Goal: Task Accomplishment & Management: Use online tool/utility

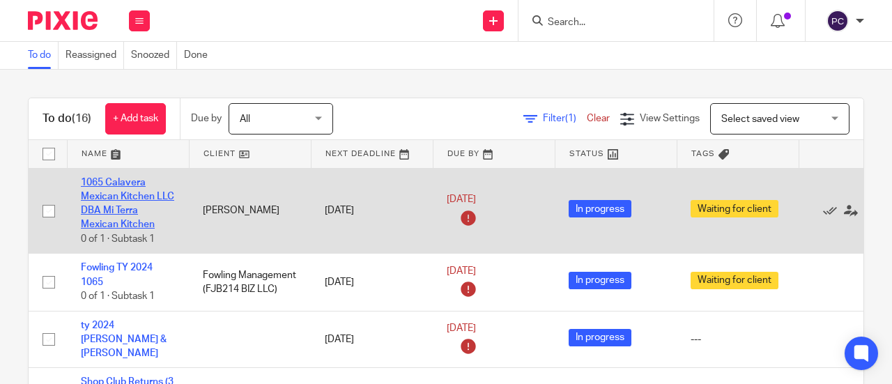
click at [122, 199] on link "1065 Calavera Mexican Kitchen LLC DBA Mi Terra Mexican Kitchen" at bounding box center [127, 204] width 93 height 52
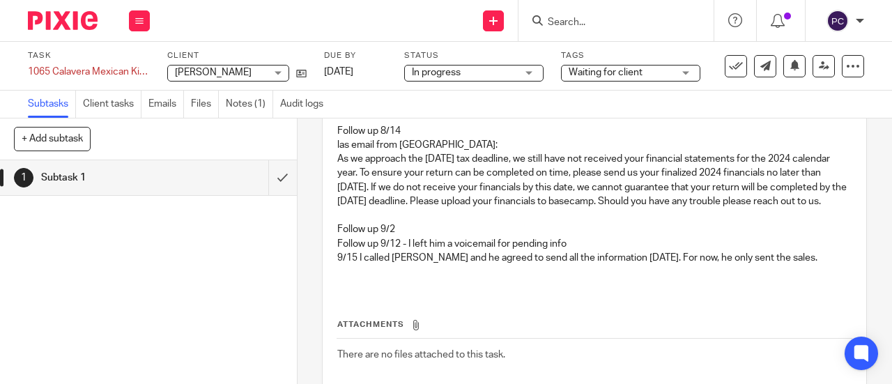
scroll to position [70, 0]
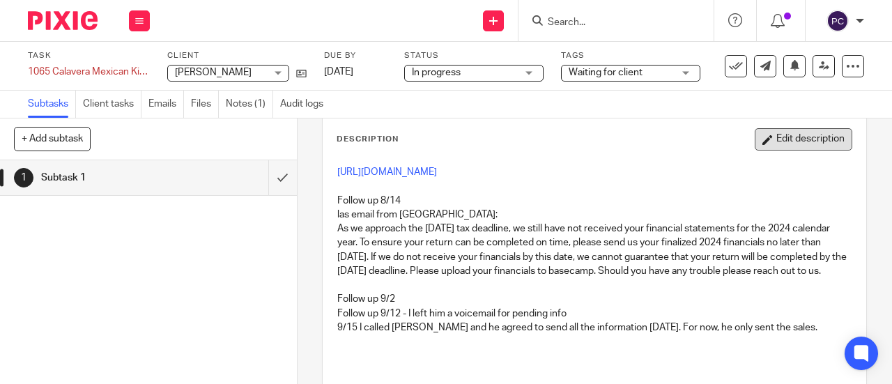
click at [759, 141] on button "Edit description" at bounding box center [804, 139] width 98 height 22
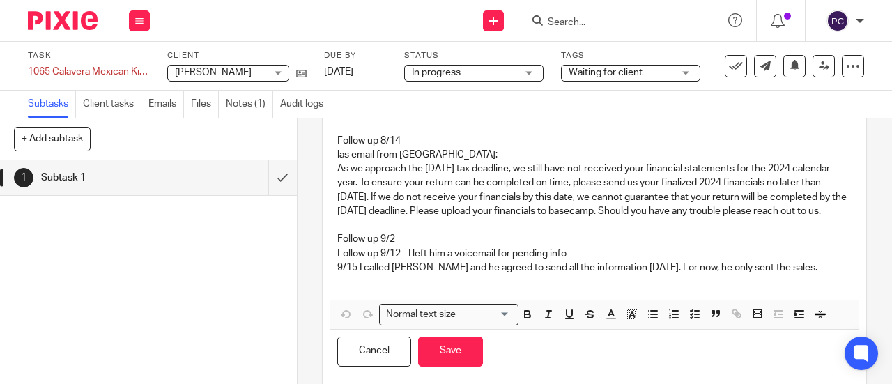
scroll to position [139, 0]
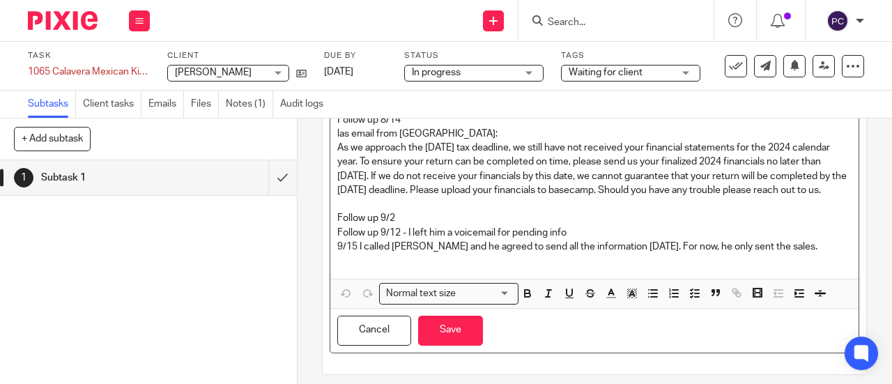
click at [340, 268] on p at bounding box center [594, 261] width 515 height 14
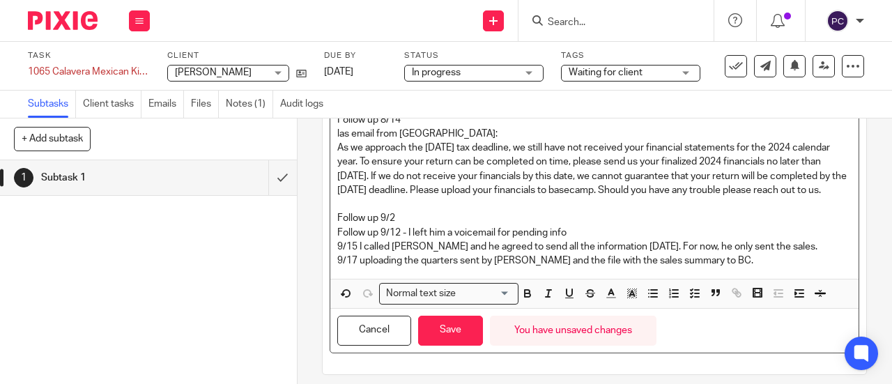
click at [397, 268] on p "9/17 uploading the quarters sent by Martin and the file with the sales summary …" at bounding box center [594, 261] width 515 height 14
click at [453, 345] on button "Save" at bounding box center [450, 331] width 65 height 30
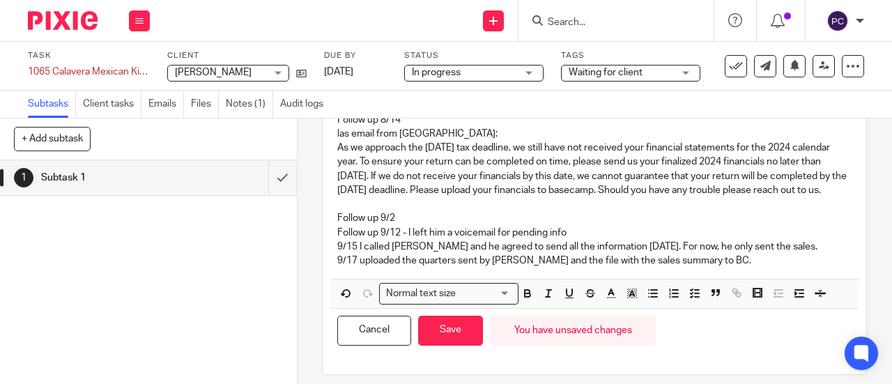
scroll to position [151, 0]
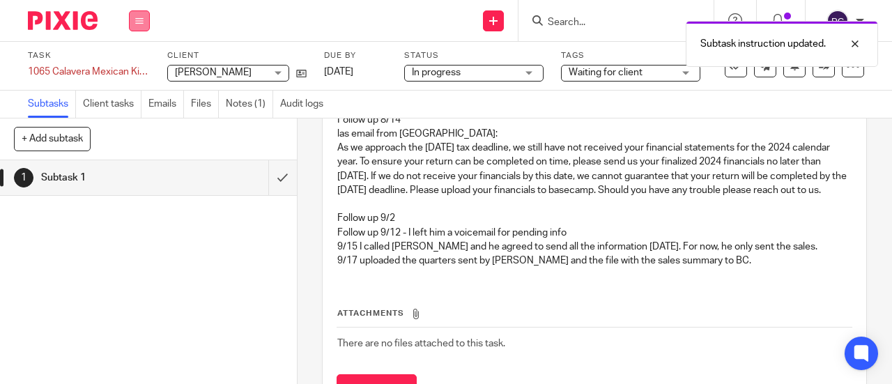
click at [131, 20] on button at bounding box center [139, 20] width 21 height 21
click at [128, 61] on link "Work" at bounding box center [133, 65] width 24 height 10
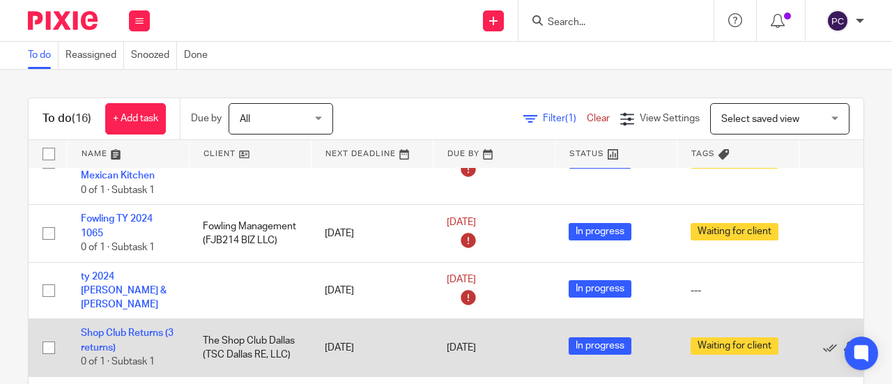
scroll to position [70, 0]
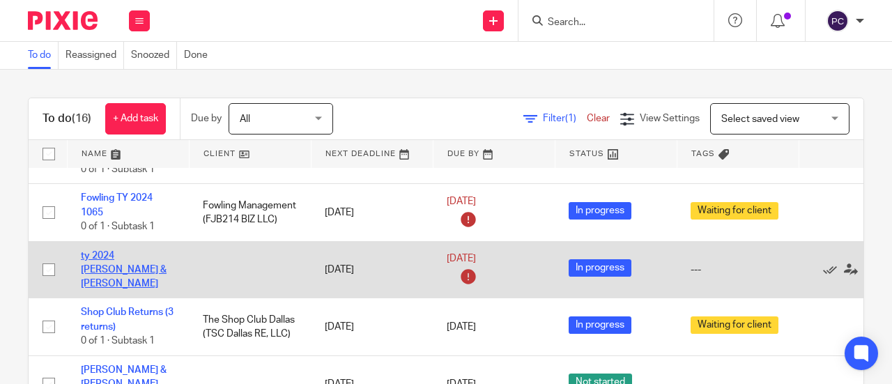
click at [105, 262] on link "ty 2024 [PERSON_NAME] & [PERSON_NAME]" at bounding box center [124, 270] width 86 height 38
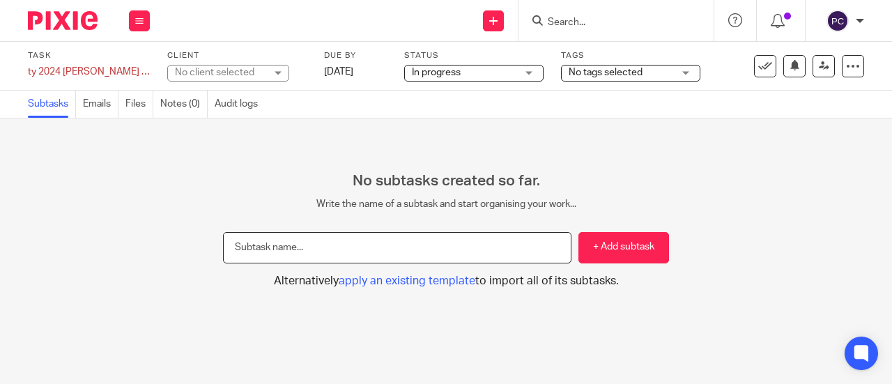
click at [292, 248] on input "text" at bounding box center [397, 247] width 349 height 31
type input "1040"
click at [601, 243] on button "+ Add subtask" at bounding box center [624, 247] width 91 height 31
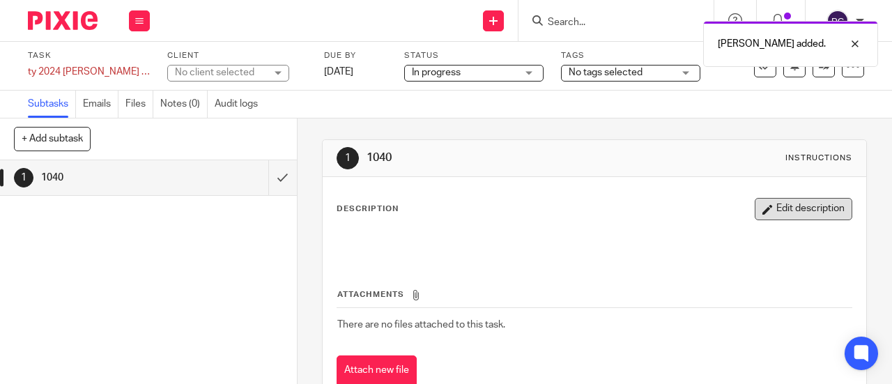
click at [793, 213] on button "Edit description" at bounding box center [804, 209] width 98 height 22
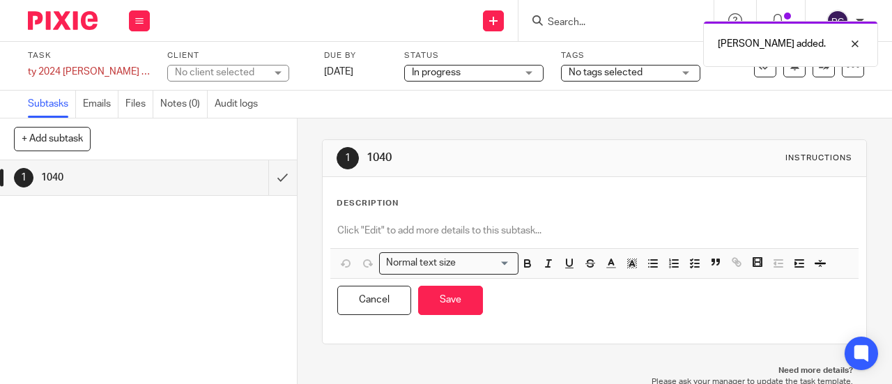
click at [351, 225] on p at bounding box center [594, 231] width 515 height 14
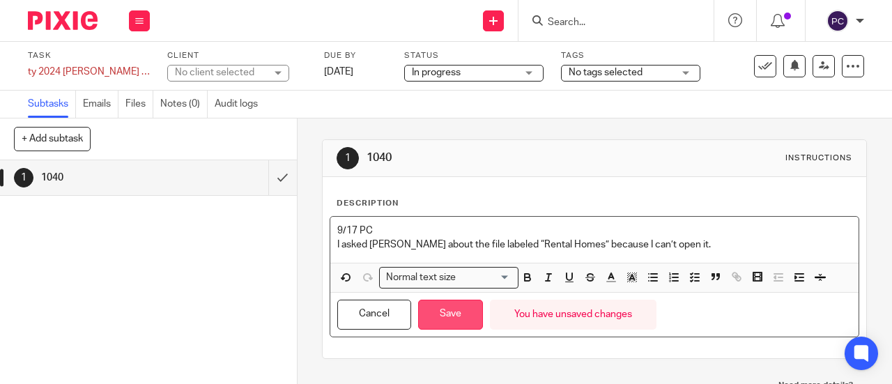
click at [432, 308] on button "Save" at bounding box center [450, 315] width 65 height 30
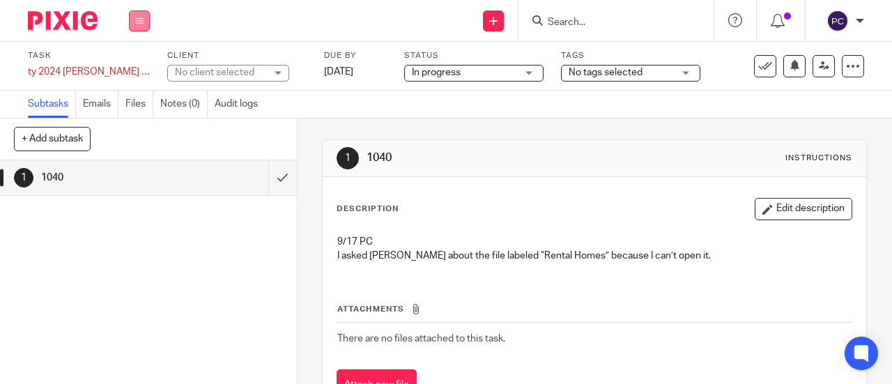
click at [142, 18] on icon at bounding box center [139, 21] width 8 height 8
click at [145, 69] on li "Work" at bounding box center [139, 65] width 37 height 20
click at [134, 62] on link "Work" at bounding box center [133, 65] width 24 height 10
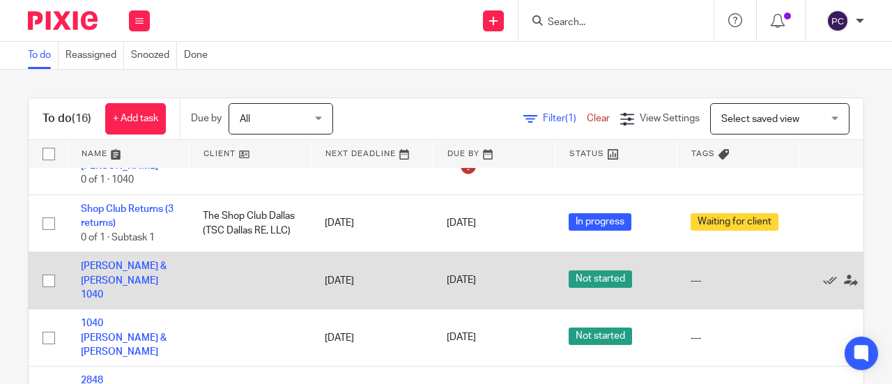
scroll to position [209, 0]
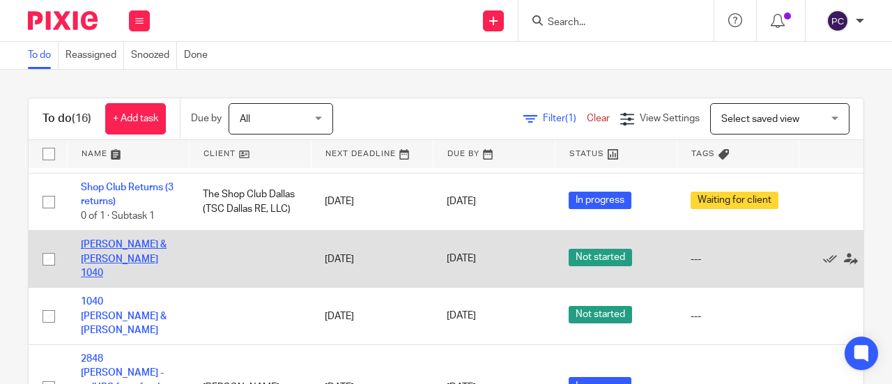
click at [142, 246] on link "[PERSON_NAME] & [PERSON_NAME] 1040" at bounding box center [124, 259] width 86 height 38
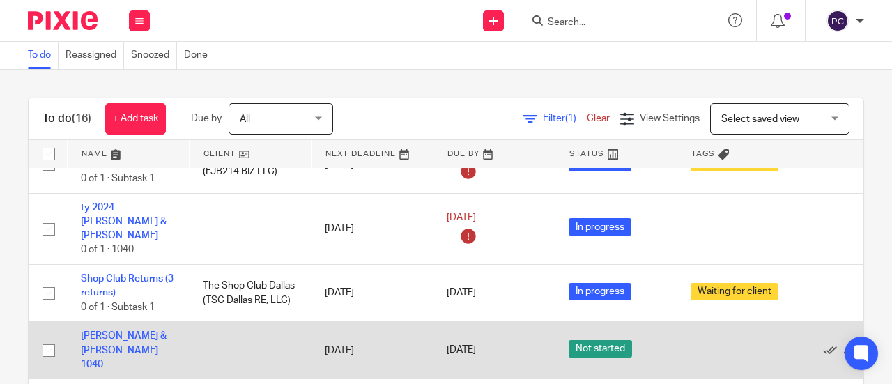
scroll to position [139, 0]
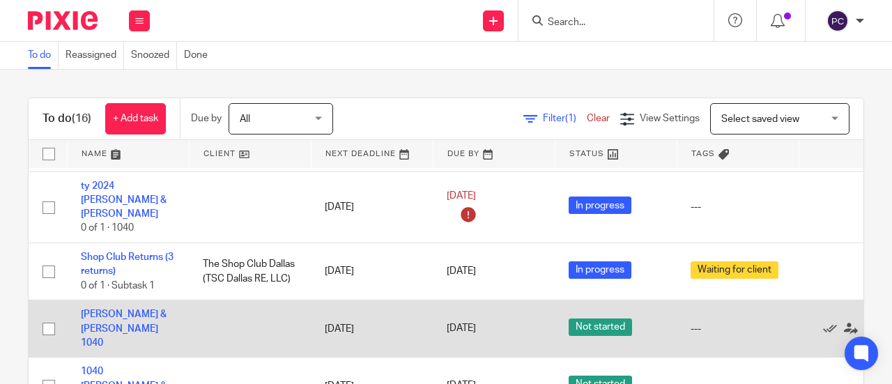
drag, startPoint x: 189, startPoint y: 316, endPoint x: 151, endPoint y: 294, distance: 43.4
click at [151, 300] on tr "Biondi, Jessica & Ricci, Alessio 1040 Sep 18, 2025 Sep 18, 2025 Not started ---…" at bounding box center [475, 328] width 892 height 57
click at [46, 316] on input "checkbox" at bounding box center [49, 329] width 26 height 26
checkbox input "true"
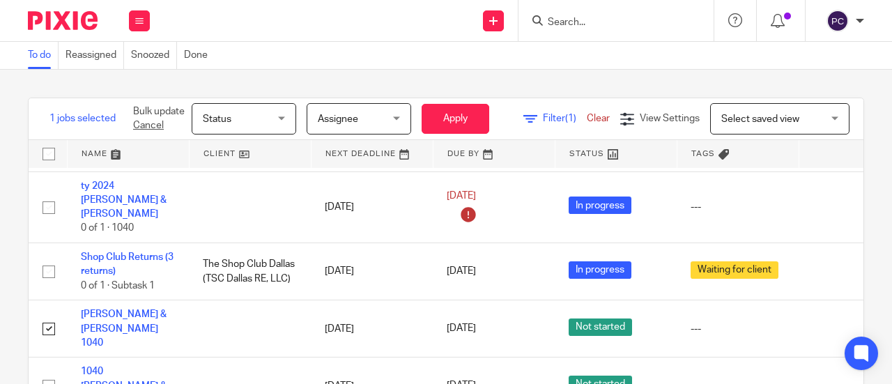
click at [222, 117] on span "Status" at bounding box center [217, 119] width 29 height 10
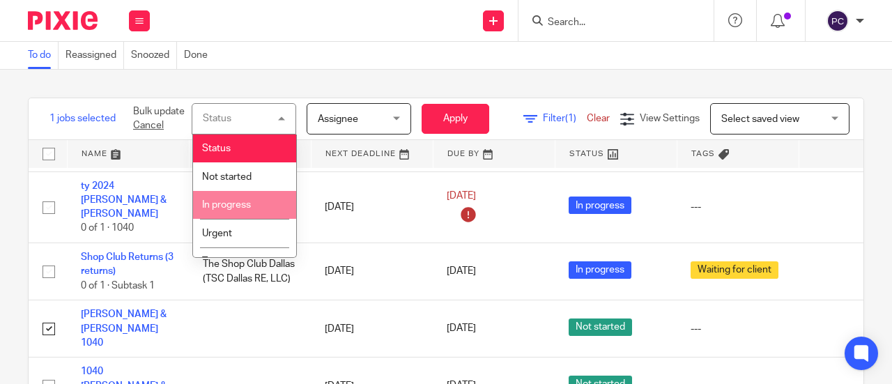
click at [246, 201] on span "In progress" at bounding box center [226, 205] width 49 height 10
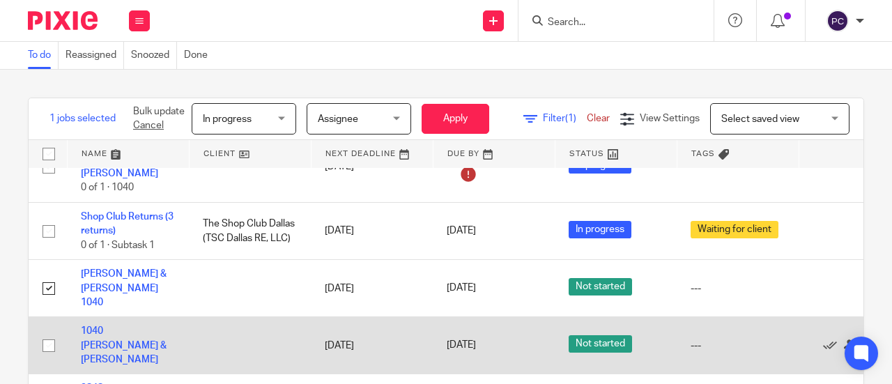
scroll to position [209, 0]
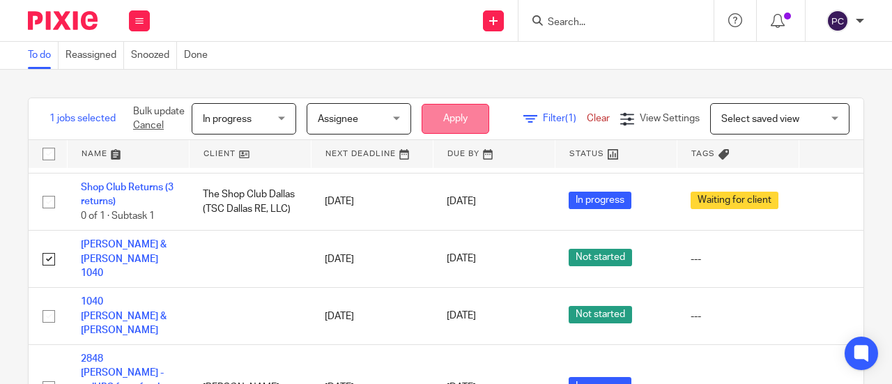
click at [455, 119] on button "Apply" at bounding box center [456, 119] width 68 height 30
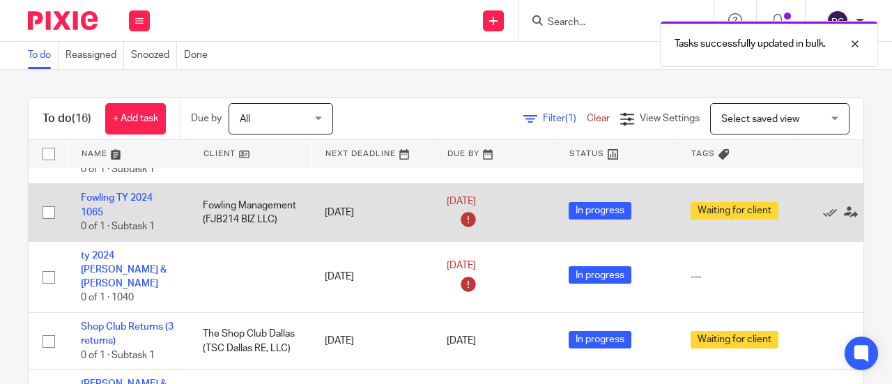
scroll to position [139, 0]
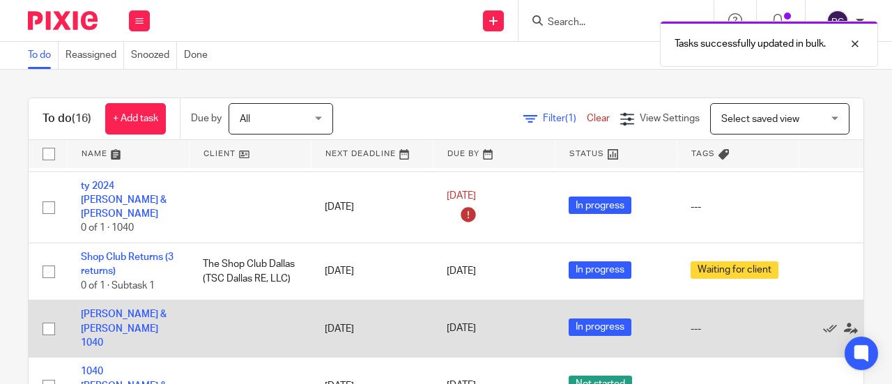
click at [126, 300] on td "[PERSON_NAME] & [PERSON_NAME] 1040" at bounding box center [128, 328] width 122 height 57
click at [123, 310] on link "[PERSON_NAME] & [PERSON_NAME] 1040" at bounding box center [124, 329] width 86 height 38
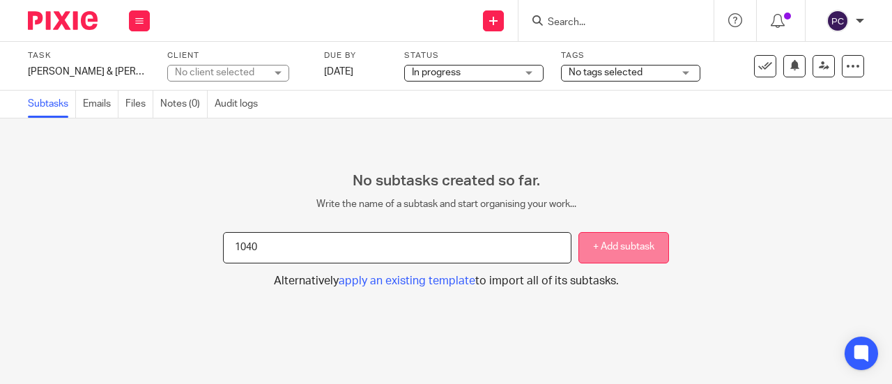
type input "1040"
click at [579, 239] on button "+ Add subtask" at bounding box center [624, 247] width 91 height 31
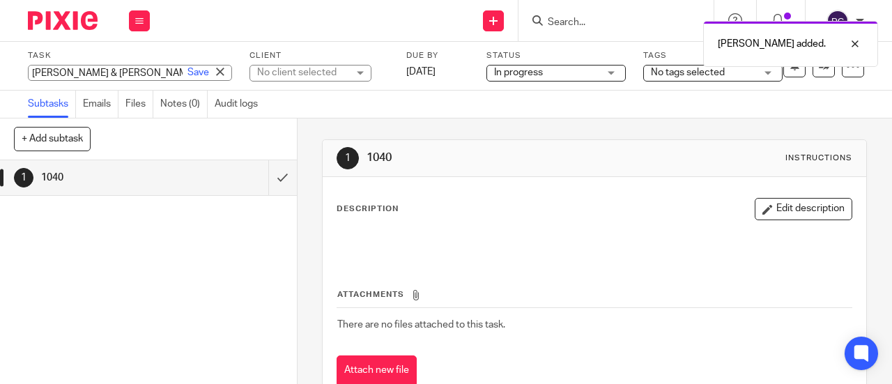
click at [53, 73] on div "[PERSON_NAME] & [PERSON_NAME] 1040 Save [PERSON_NAME] & [PERSON_NAME] 1040" at bounding box center [130, 73] width 204 height 16
